Goal: Find specific page/section: Find specific page/section

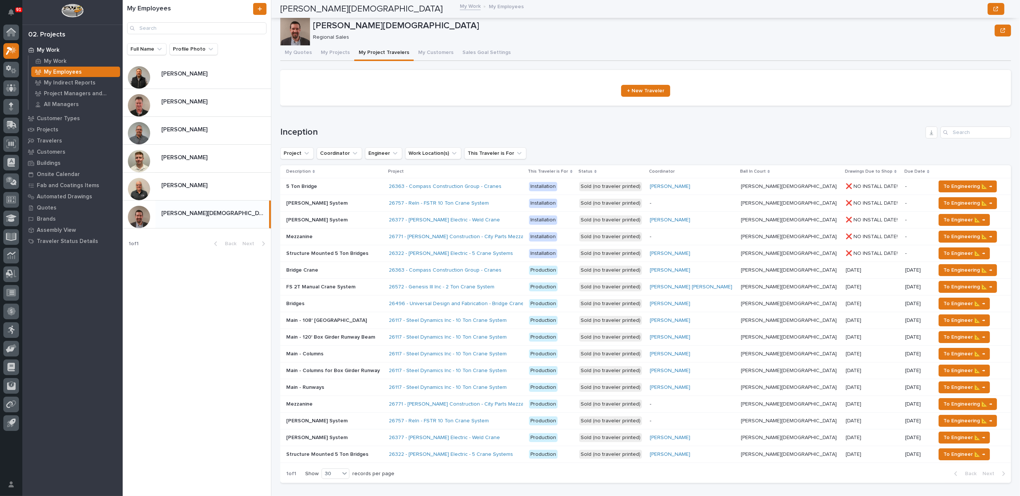
scroll to position [325, 0]
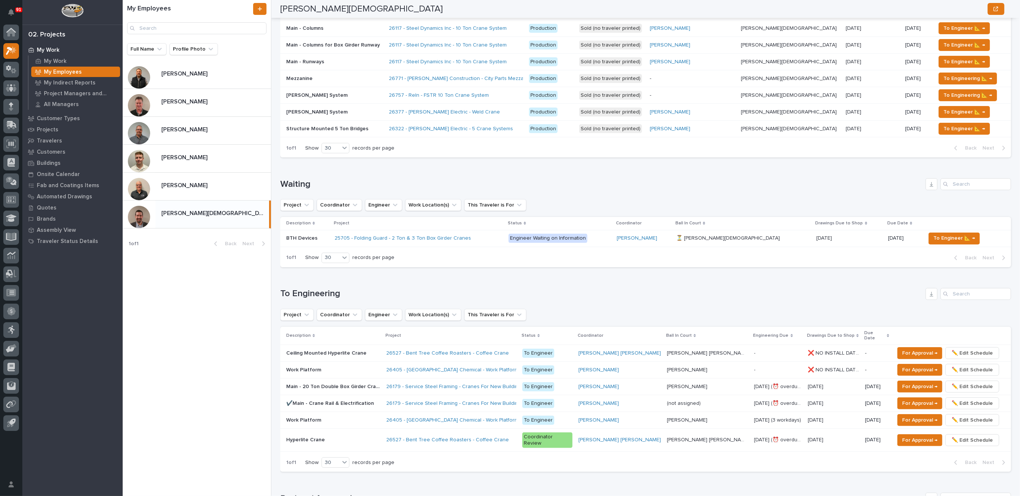
click at [190, 216] on p at bounding box center [213, 213] width 105 height 7
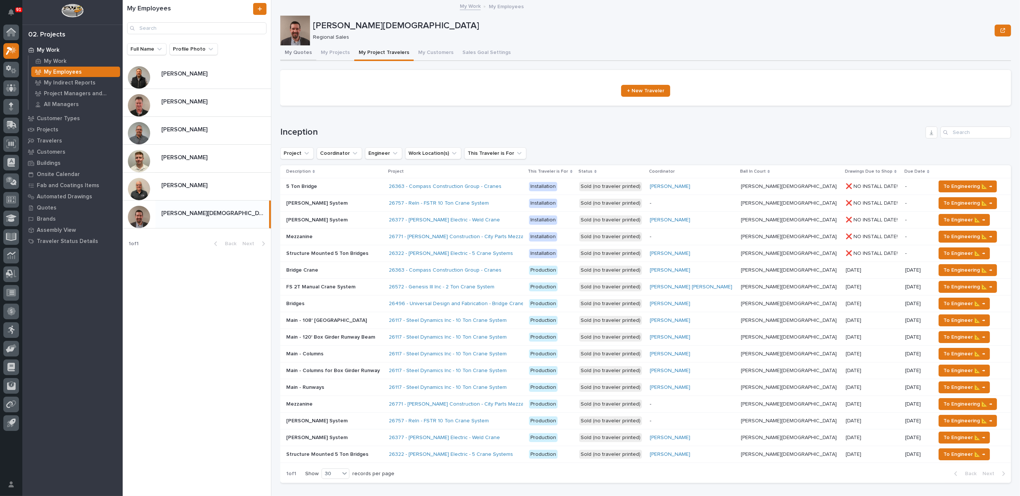
click at [292, 51] on button "My Quotes" at bounding box center [298, 53] width 36 height 16
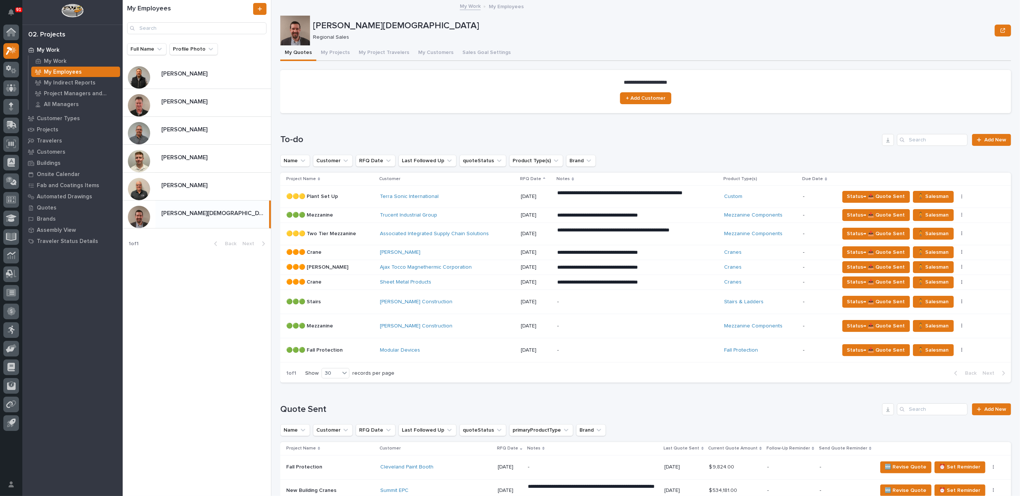
click at [470, 302] on div "[PERSON_NAME] Construction" at bounding box center [445, 302] width 130 height 6
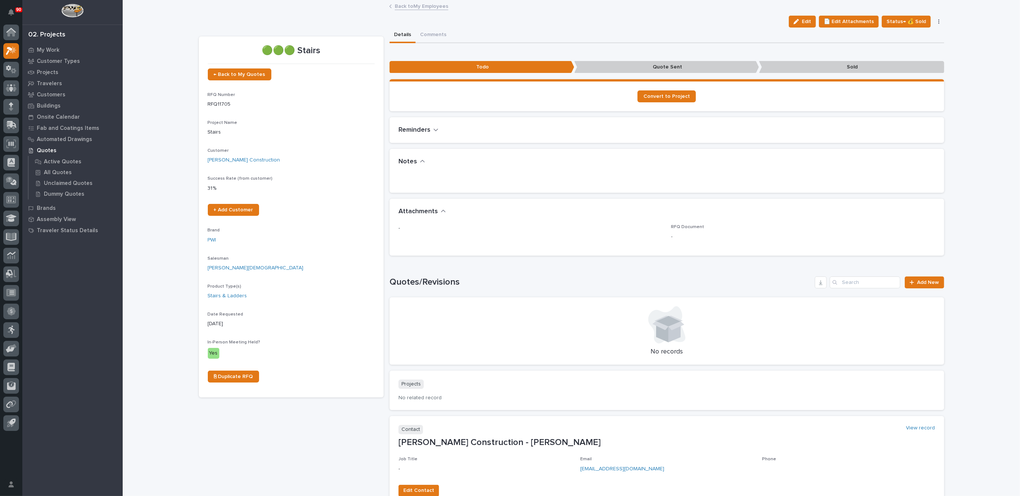
click at [415, 6] on link "Back to My Employees" at bounding box center [422, 5] width 54 height 9
